Goal: Find specific fact: Find contact information

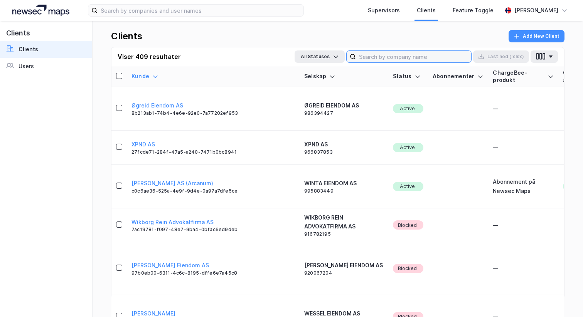
click at [421, 55] on input at bounding box center [413, 57] width 115 height 12
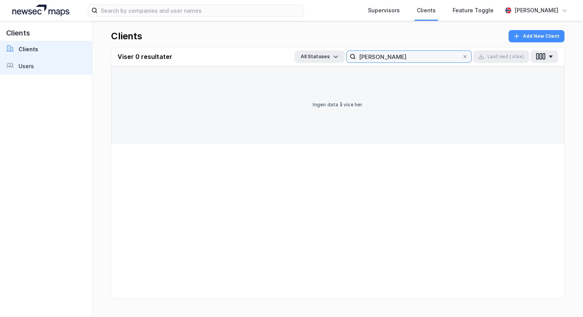
type input "[PERSON_NAME]"
click at [44, 71] on link "Users" at bounding box center [46, 66] width 92 height 17
click at [385, 60] on input "[PERSON_NAME]" at bounding box center [409, 57] width 106 height 12
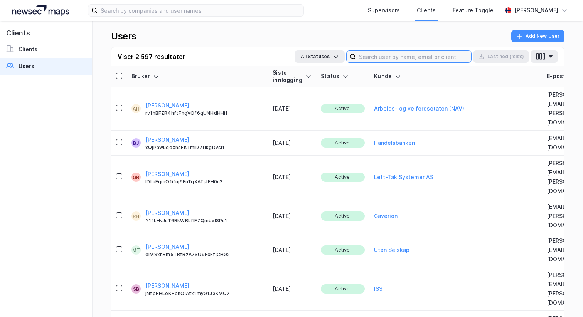
click at [389, 53] on input at bounding box center [413, 57] width 115 height 12
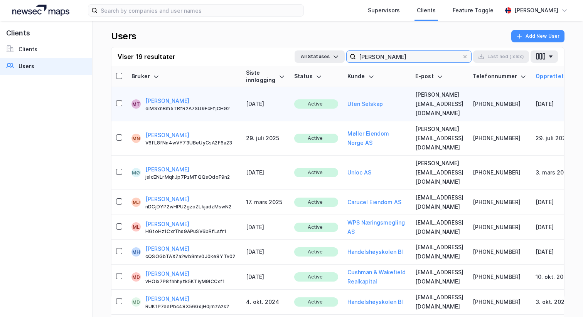
type input "[PERSON_NAME]"
copy td "[PERSON_NAME][EMAIL_ADDRESS][DOMAIN_NAME]"
drag, startPoint x: 405, startPoint y: 98, endPoint x: 480, endPoint y: 99, distance: 75.1
click at [468, 99] on td "[PERSON_NAME][EMAIL_ADDRESS][DOMAIN_NAME]" at bounding box center [438, 104] width 57 height 34
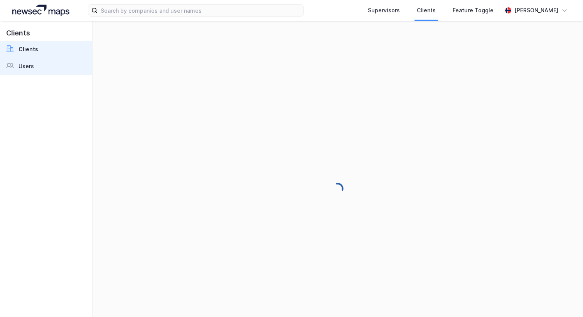
click at [38, 68] on link "Users" at bounding box center [46, 66] width 92 height 17
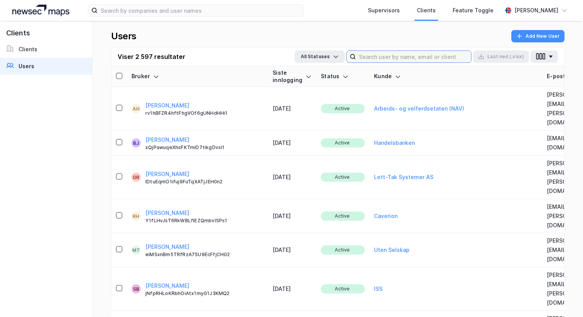
click at [372, 56] on input at bounding box center [413, 57] width 115 height 12
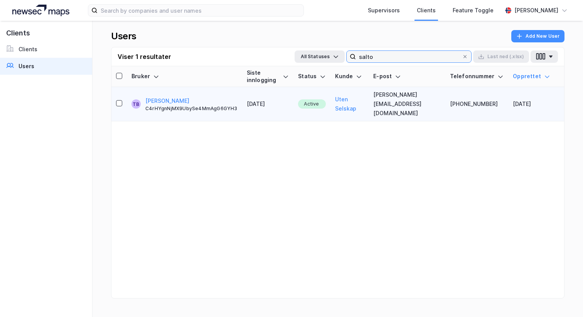
type input "salto"
drag, startPoint x: 382, startPoint y: 98, endPoint x: 447, endPoint y: 101, distance: 64.8
click at [445, 101] on td "[PERSON_NAME][EMAIL_ADDRESS][DOMAIN_NAME]" at bounding box center [406, 104] width 76 height 34
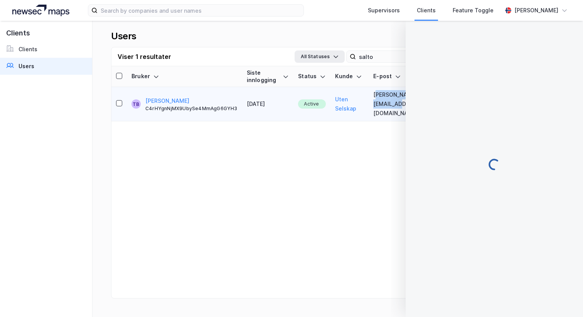
click at [445, 101] on td "[PERSON_NAME][EMAIL_ADDRESS][DOMAIN_NAME]" at bounding box center [406, 104] width 76 height 34
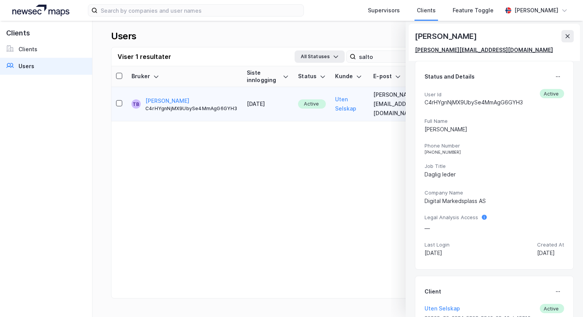
click at [456, 47] on div "[PERSON_NAME][EMAIL_ADDRESS][DOMAIN_NAME]" at bounding box center [484, 49] width 138 height 9
click at [325, 26] on div "Users Add New User Viser 1 resultater All Statuses salto Last ned (.xlsx) Bruke…" at bounding box center [337, 169] width 490 height 296
